Goal: Obtain resource: Download file/media

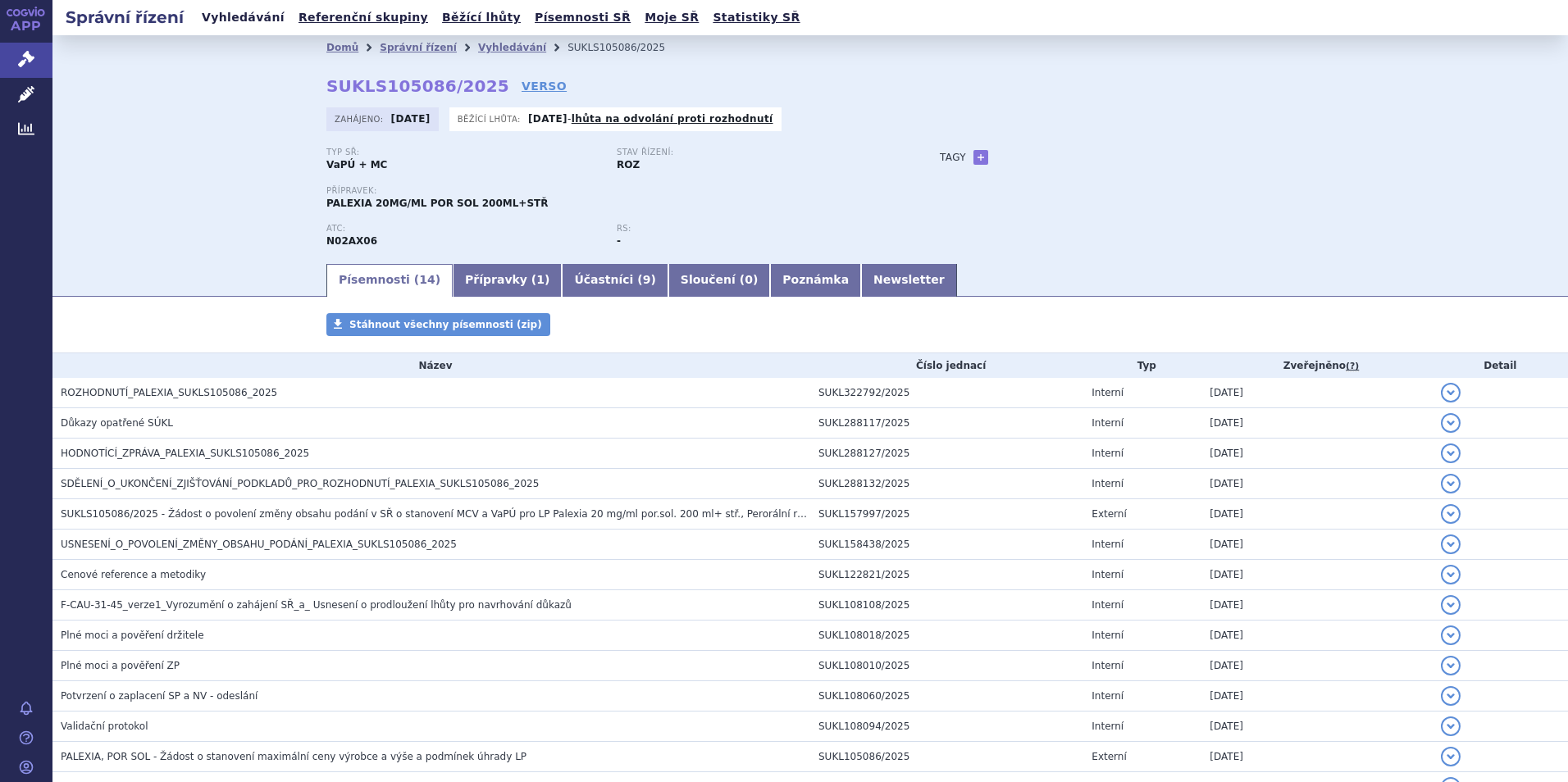
click at [221, 22] on link "Vyhledávání" at bounding box center [243, 18] width 93 height 22
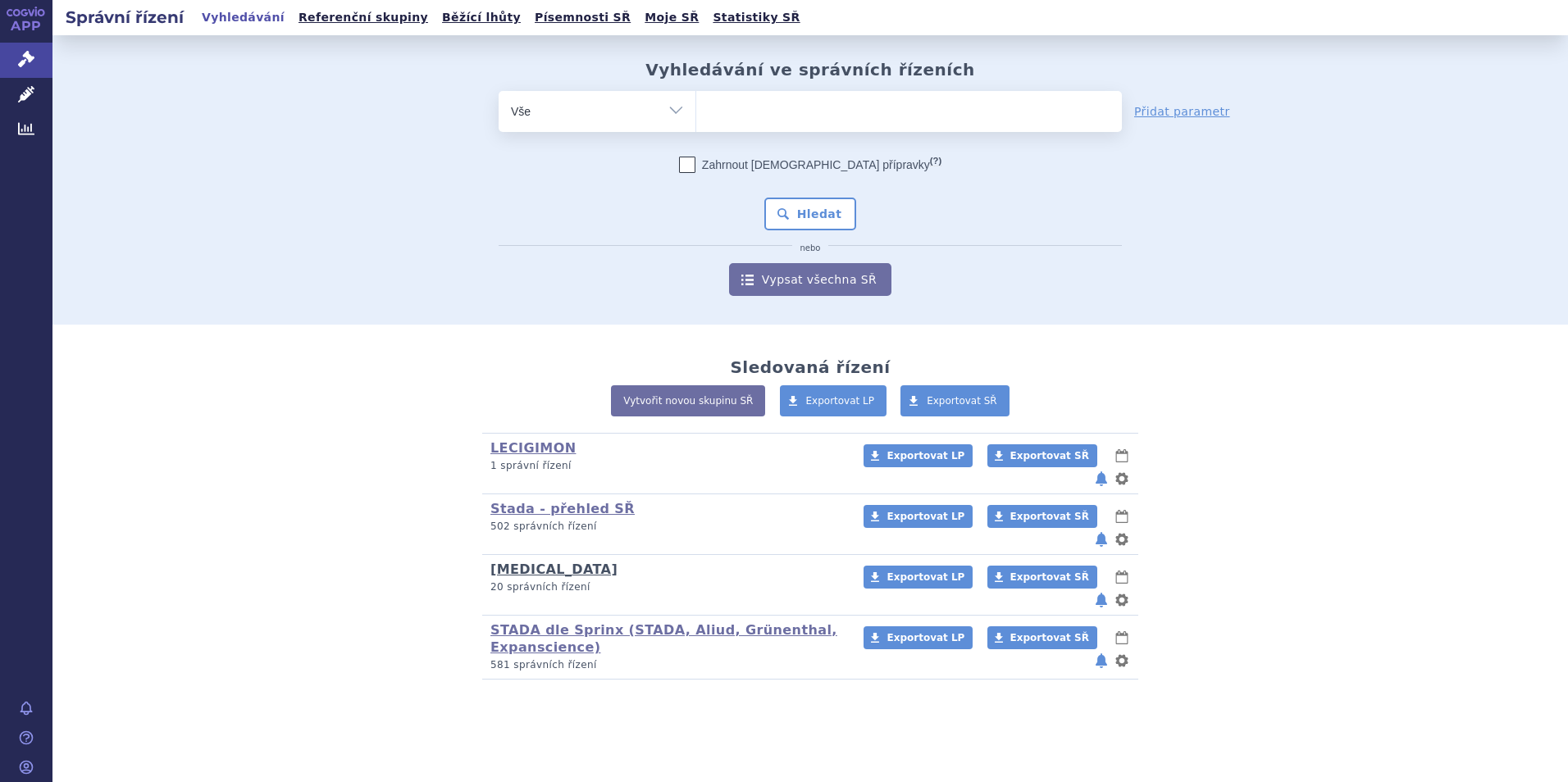
click at [526, 561] on link "[MEDICAL_DATA]" at bounding box center [554, 569] width 127 height 16
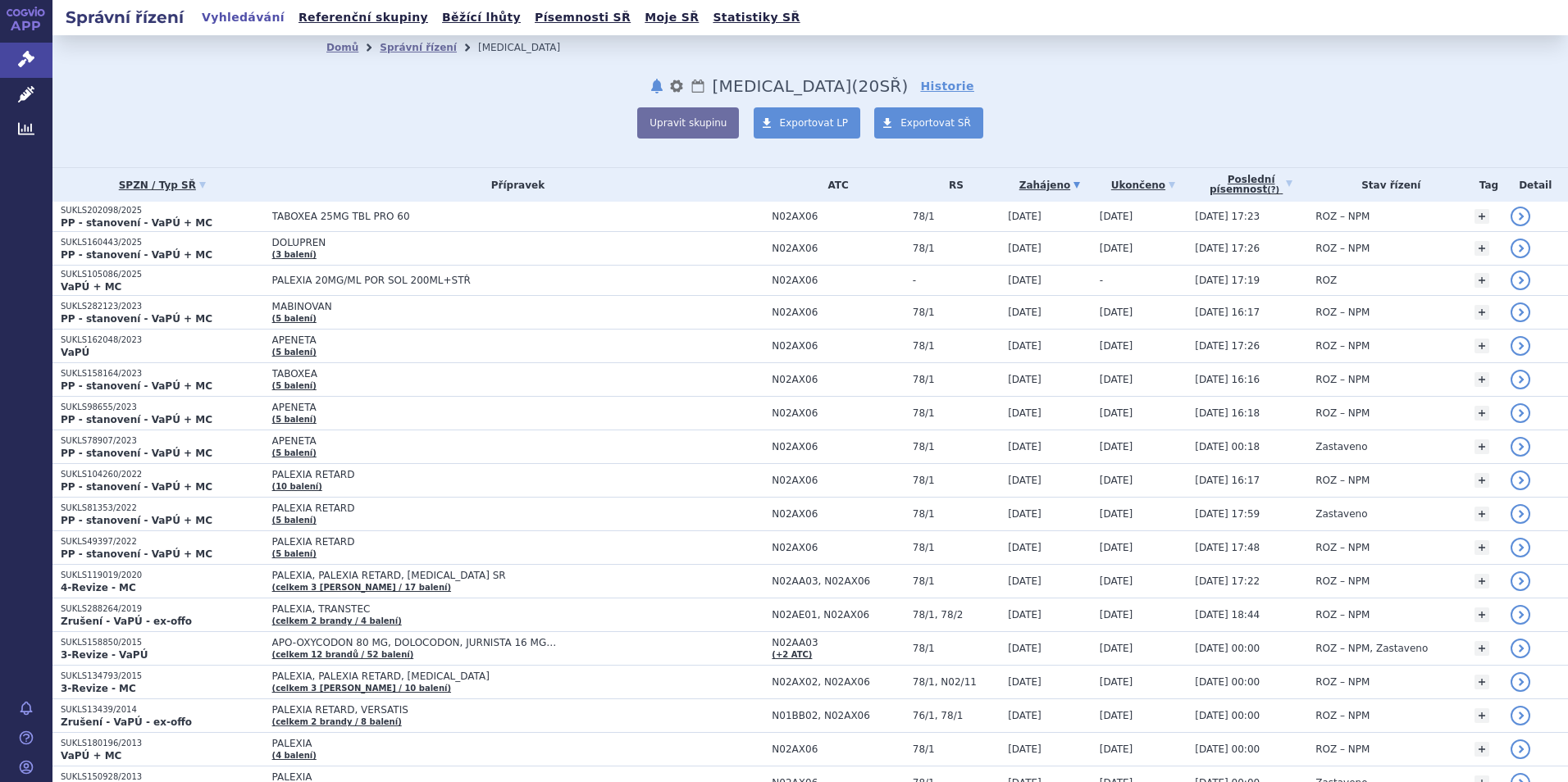
click at [228, 18] on link "Vyhledávání" at bounding box center [243, 18] width 93 height 22
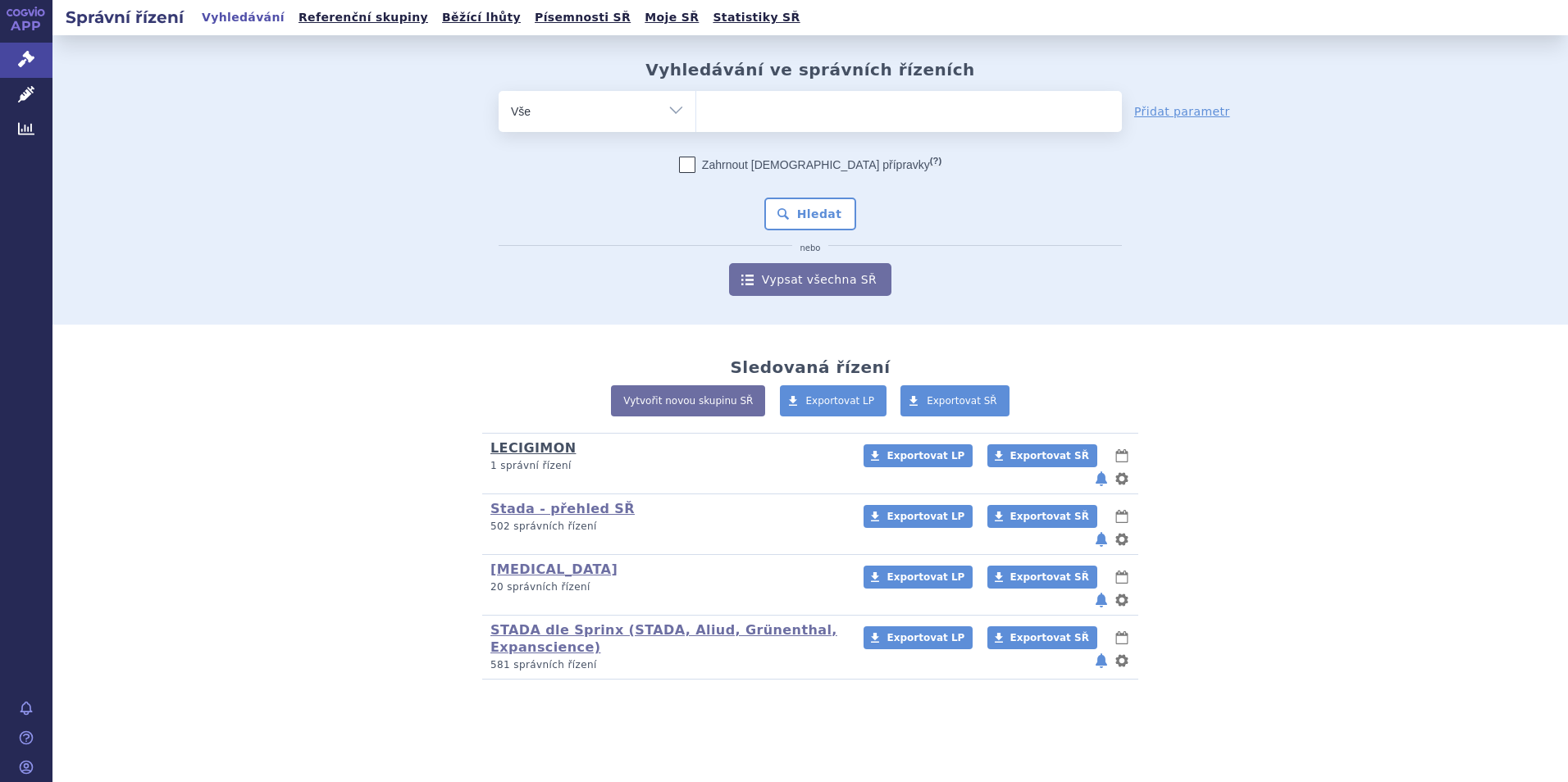
click at [535, 452] on link "LECIGIMON" at bounding box center [533, 448] width 85 height 16
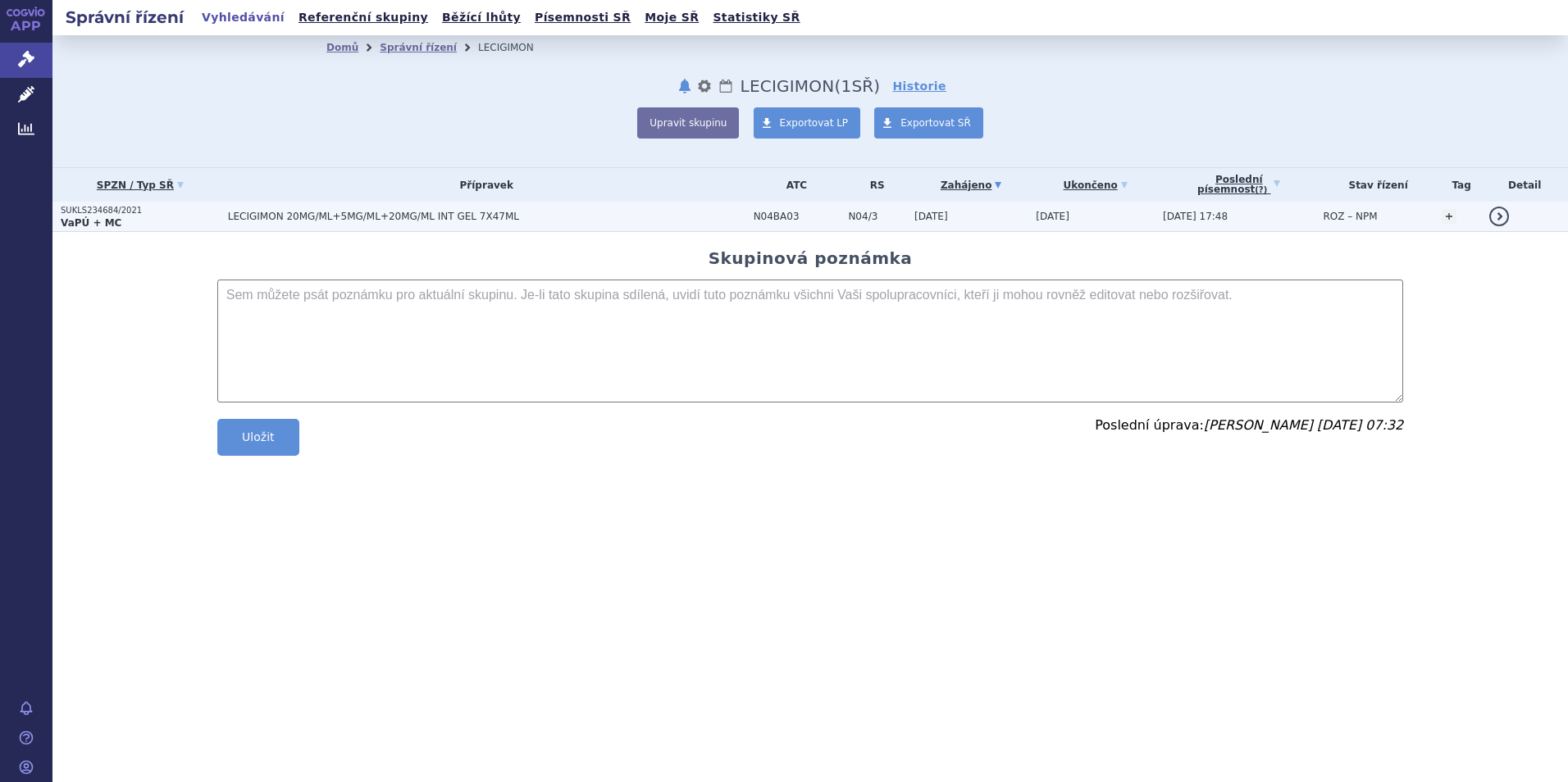
click at [378, 216] on span "LECIGIMON 20MG/ML+5MG/ML+20MG/ML INT GEL 7X47ML" at bounding box center [433, 216] width 410 height 12
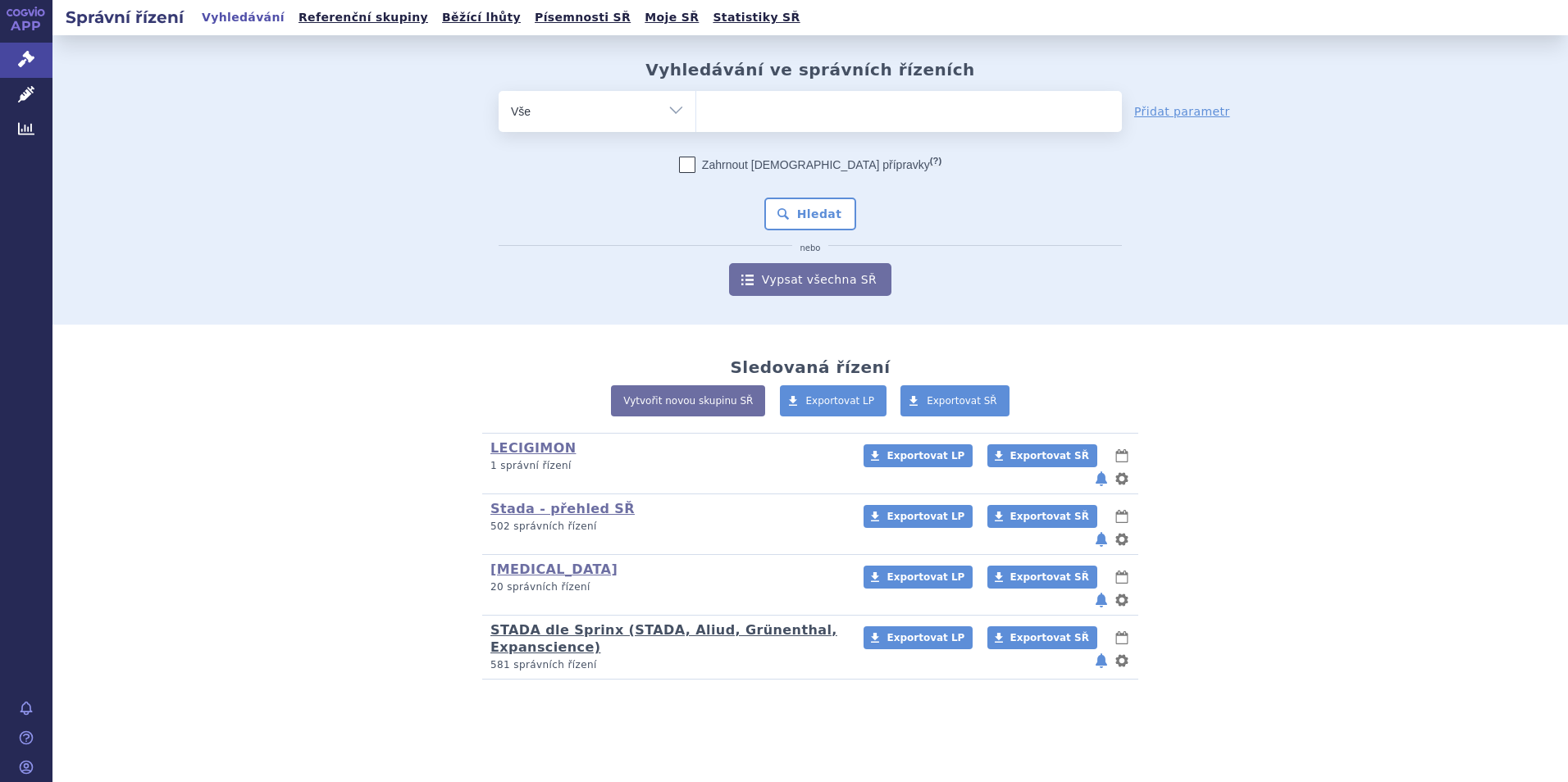
click at [546, 622] on link "STADA dle Sprinx (STADA, Aliud, Grünenthal, Expanscience)" at bounding box center [663, 638] width 347 height 33
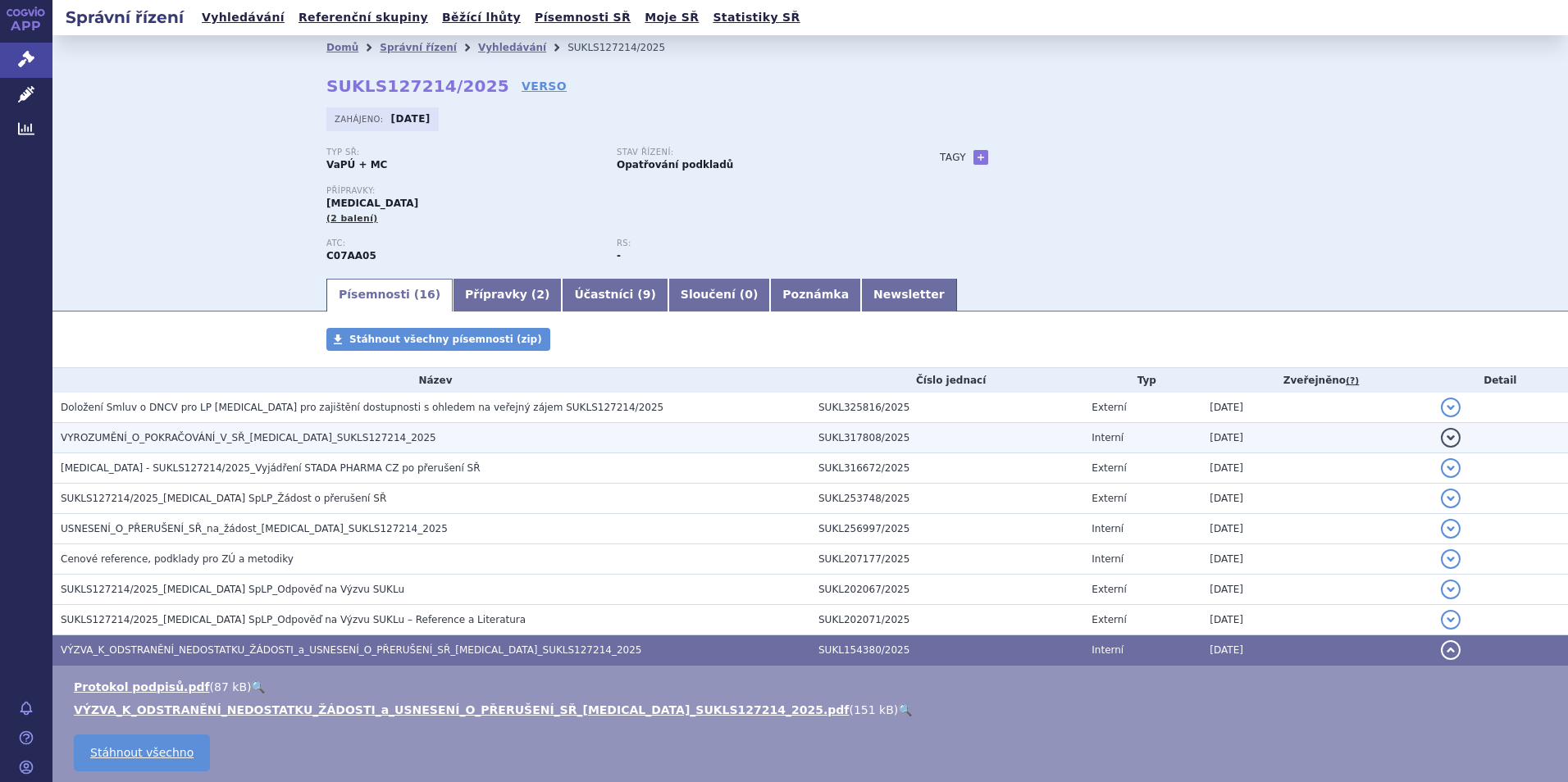
scroll to position [77, 0]
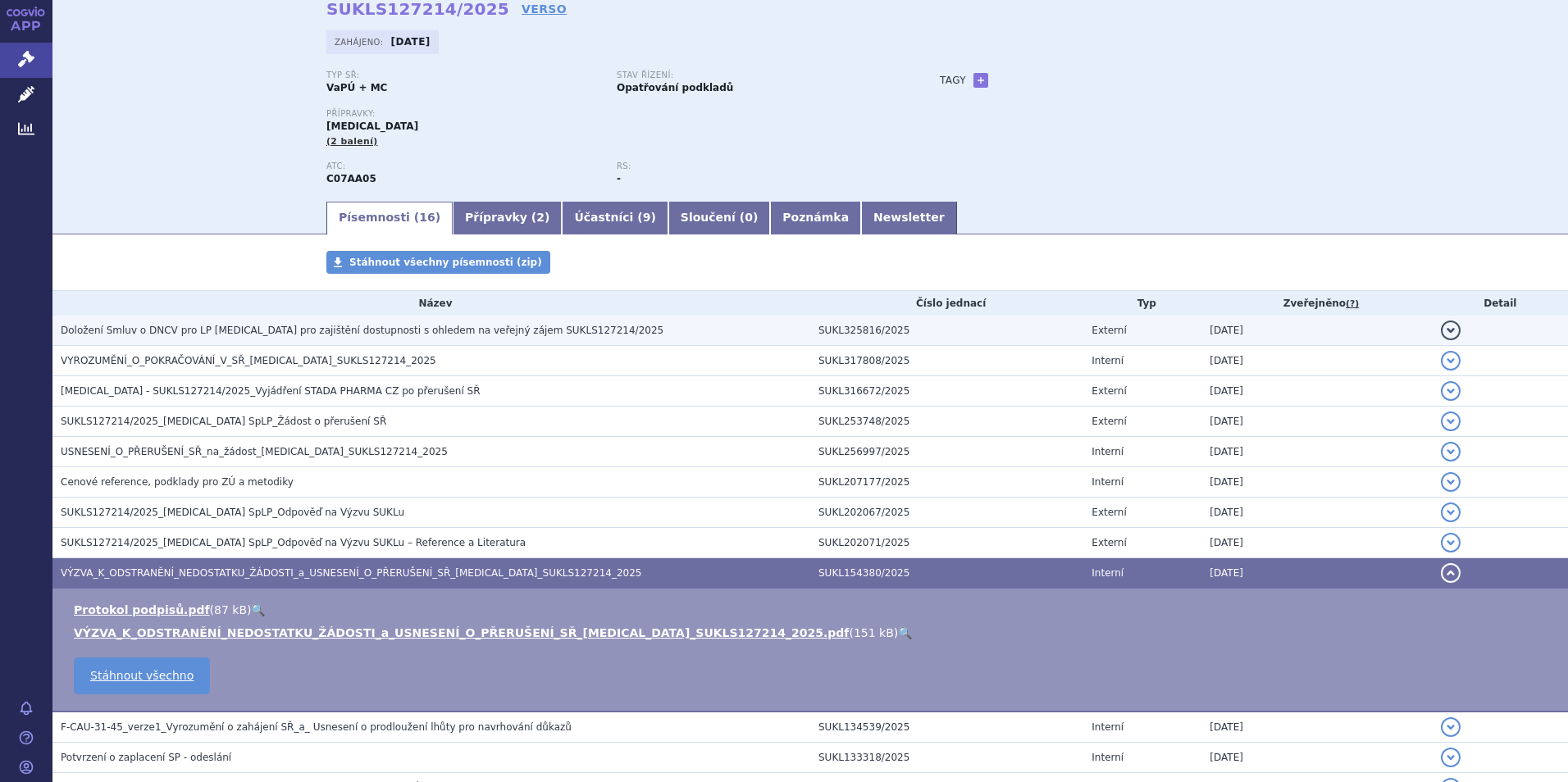
click at [196, 326] on span "Doložení Smluv o DNCV pro LP Propranolol pro zajištění dostupnosti s ohledem na…" at bounding box center [362, 331] width 602 height 12
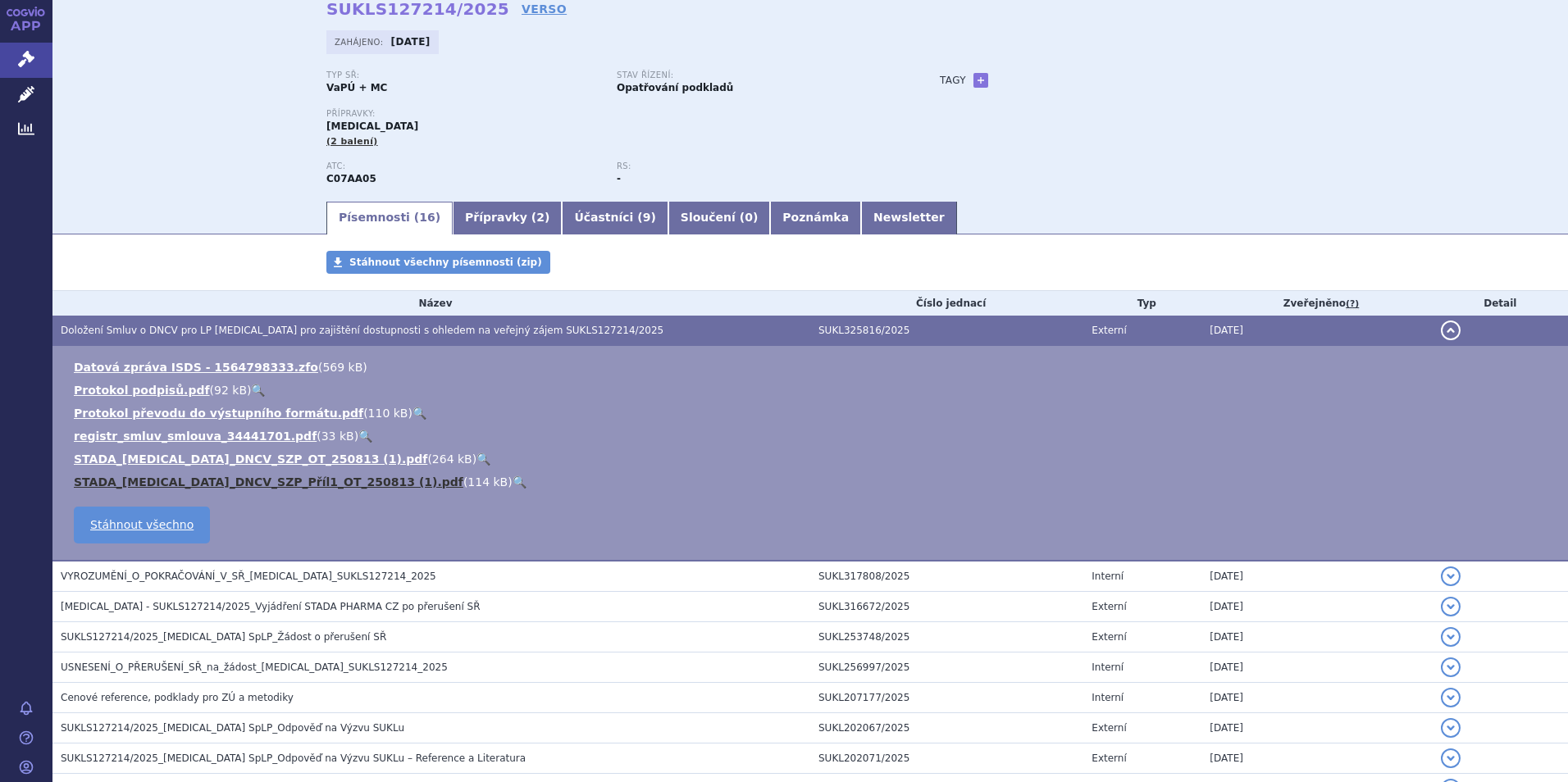
click at [271, 480] on link "STADA_PROPRANOLOL_DNCV_SZP_Příl1_OT_250813 (1).pdf" at bounding box center [268, 482] width 389 height 13
click at [271, 480] on link "STADA_PROPRANOLOL_DNCV_SZP_Příl1_OT_250813 (1).pdf" at bounding box center [268, 482] width 389 height 13
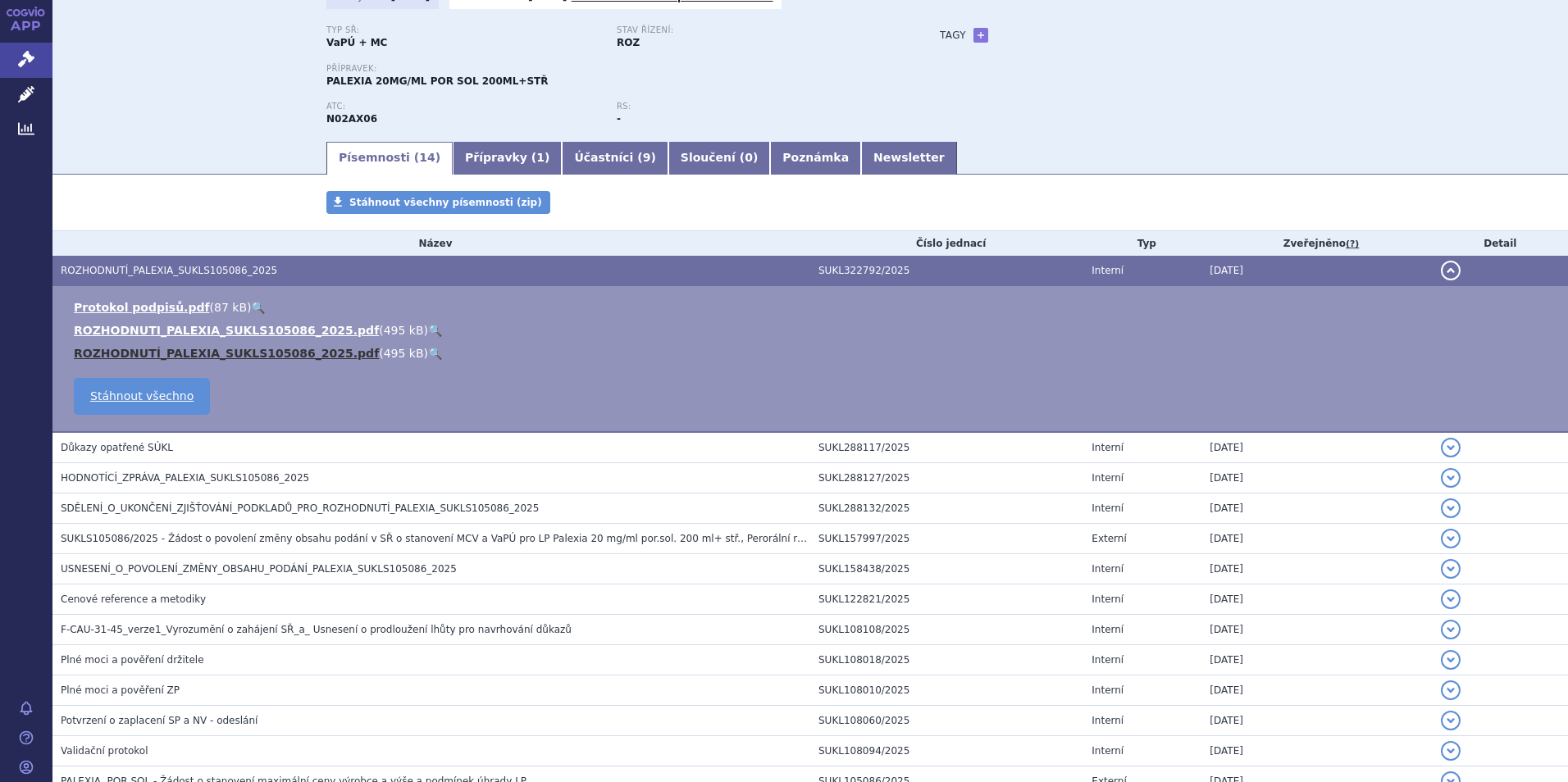
scroll to position [102, 0]
